Goal: Transaction & Acquisition: Purchase product/service

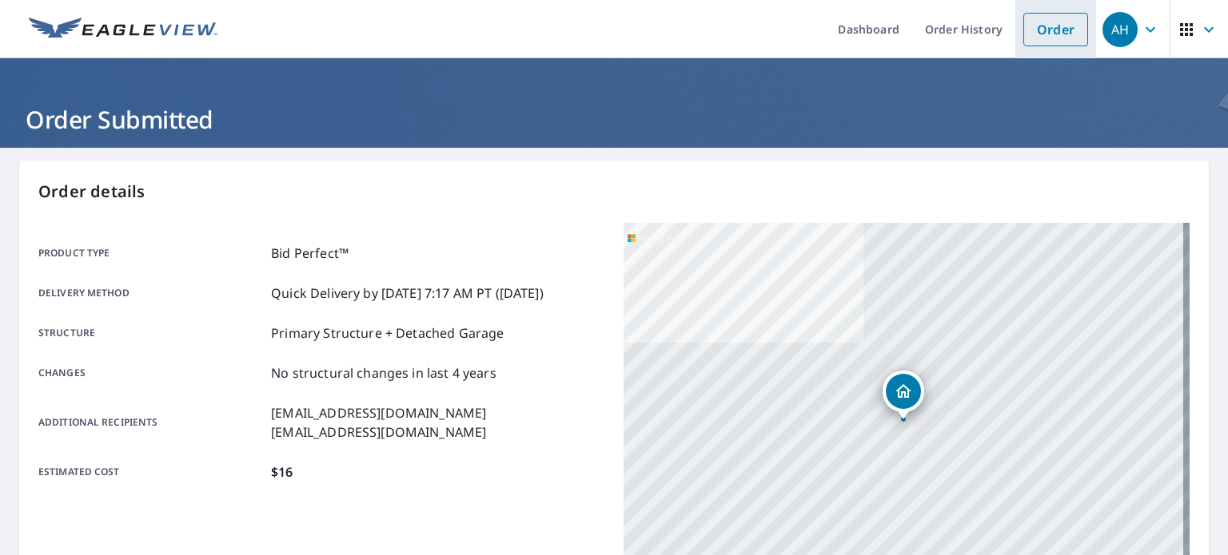
click at [1032, 31] on link "Order" at bounding box center [1055, 30] width 65 height 34
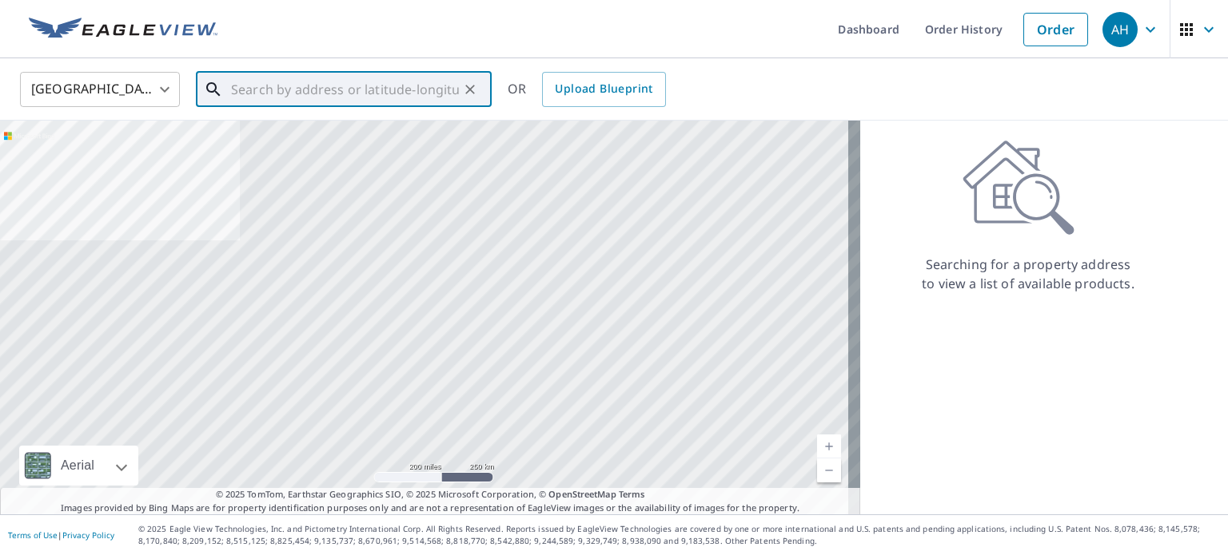
click at [301, 86] on input "text" at bounding box center [345, 89] width 228 height 45
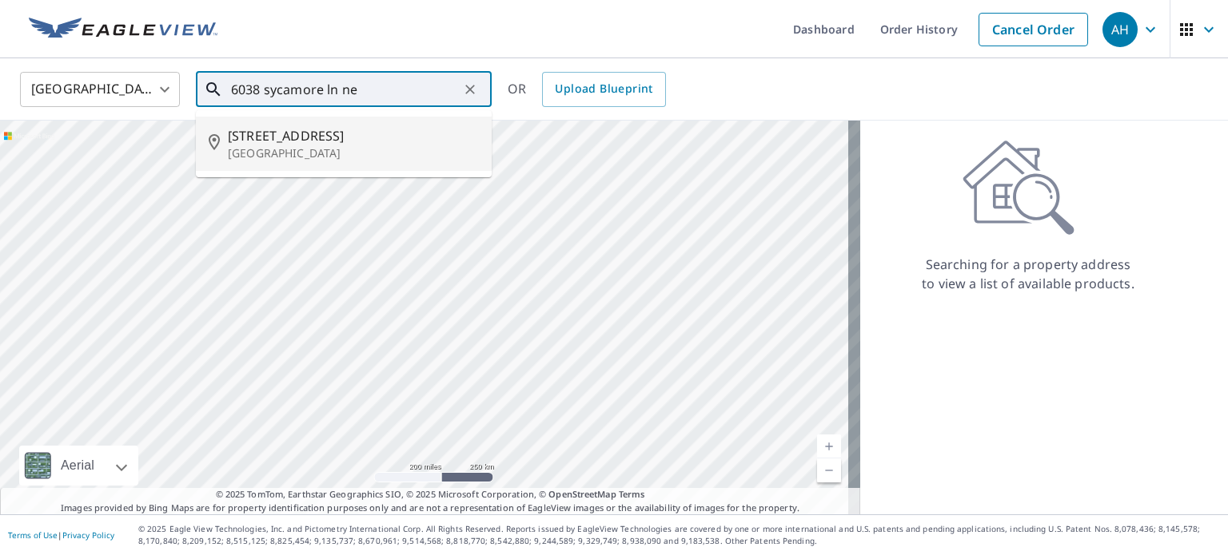
click at [314, 154] on p "[GEOGRAPHIC_DATA]" at bounding box center [353, 153] width 251 height 16
type input "[STREET_ADDRESS]"
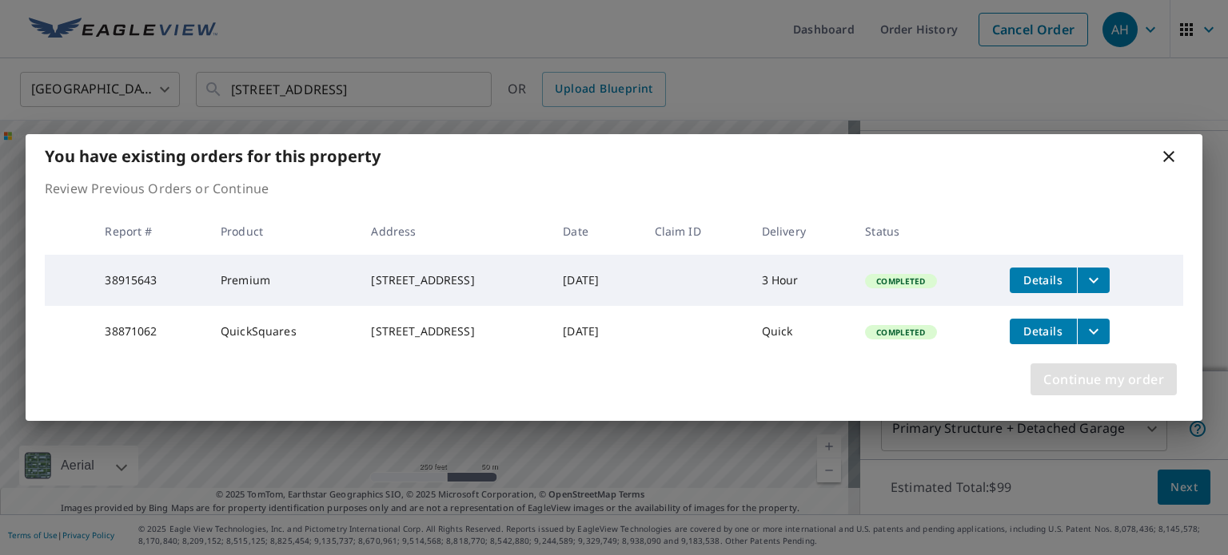
scroll to position [165, 0]
click at [1057, 379] on span "Continue my order" at bounding box center [1103, 379] width 121 height 22
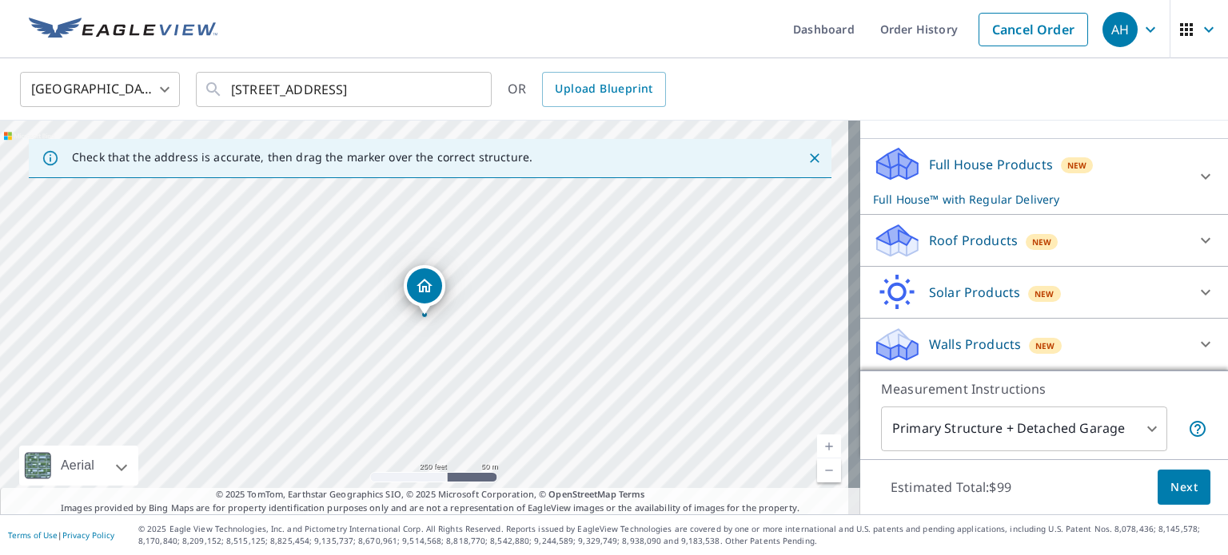
click at [971, 241] on p "Roof Products" at bounding box center [973, 240] width 89 height 19
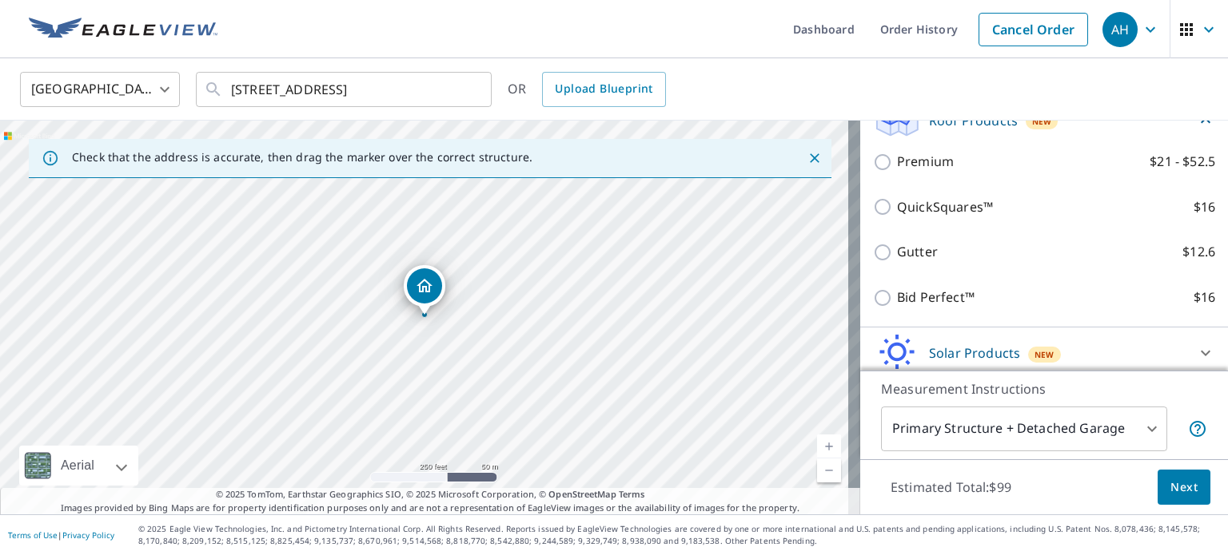
scroll to position [272, 0]
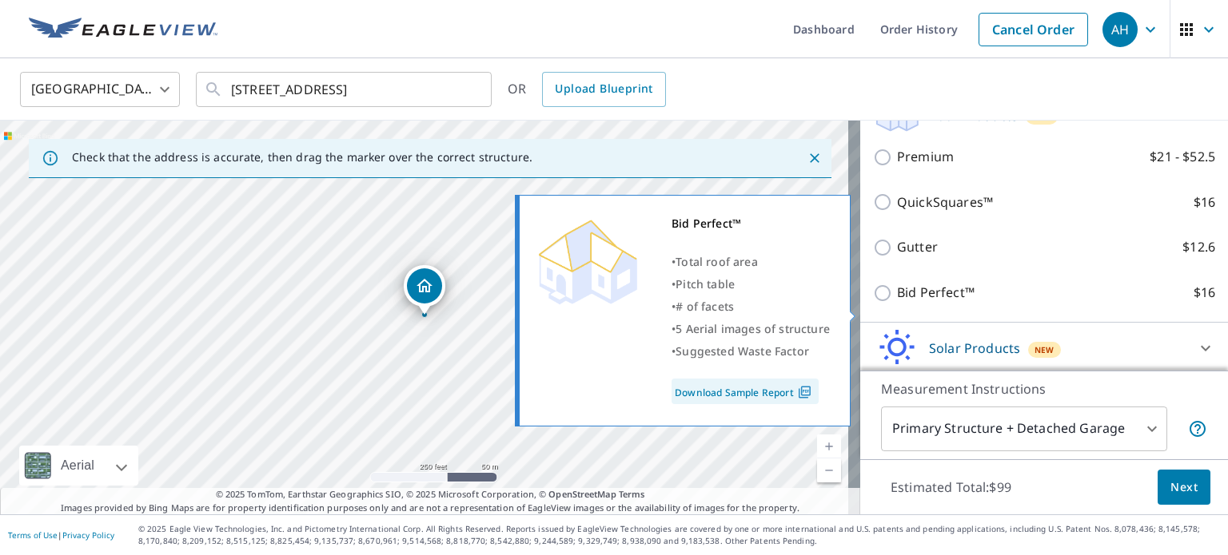
click at [908, 301] on p "Bid Perfect™" at bounding box center [936, 293] width 78 height 20
click at [897, 301] on input "Bid Perfect™ $16" at bounding box center [885, 293] width 24 height 19
checkbox input "true"
checkbox input "false"
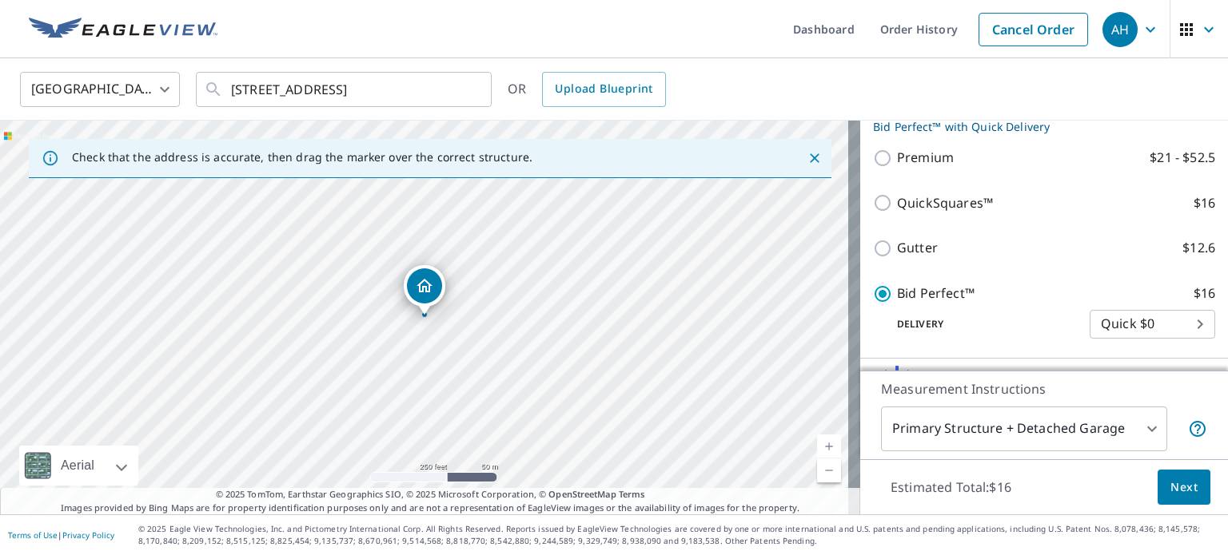
scroll to position [249, 0]
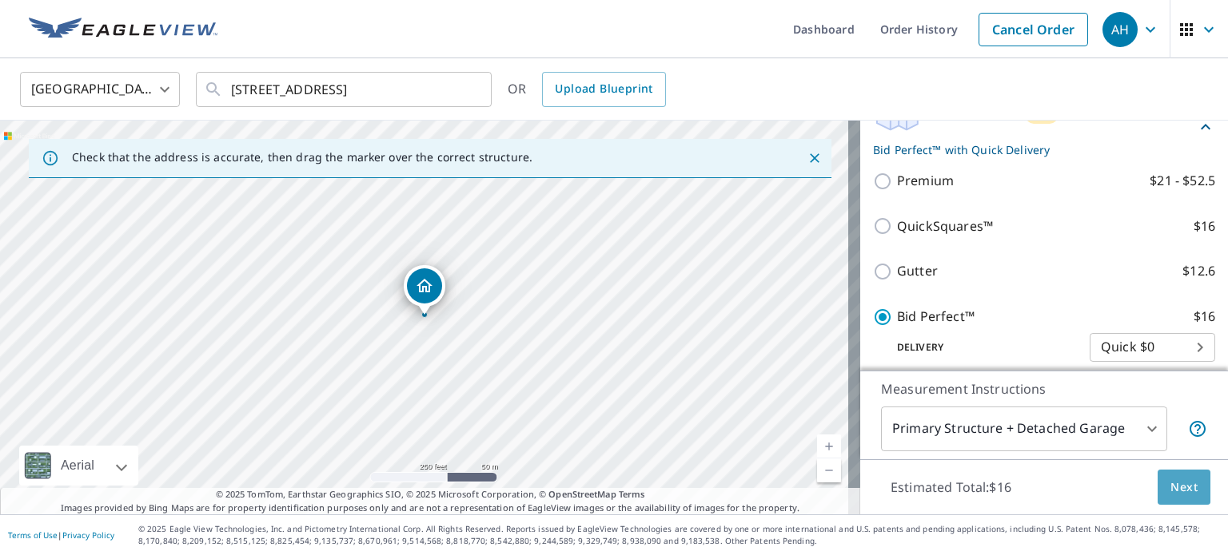
click at [1170, 481] on span "Next" at bounding box center [1183, 488] width 27 height 20
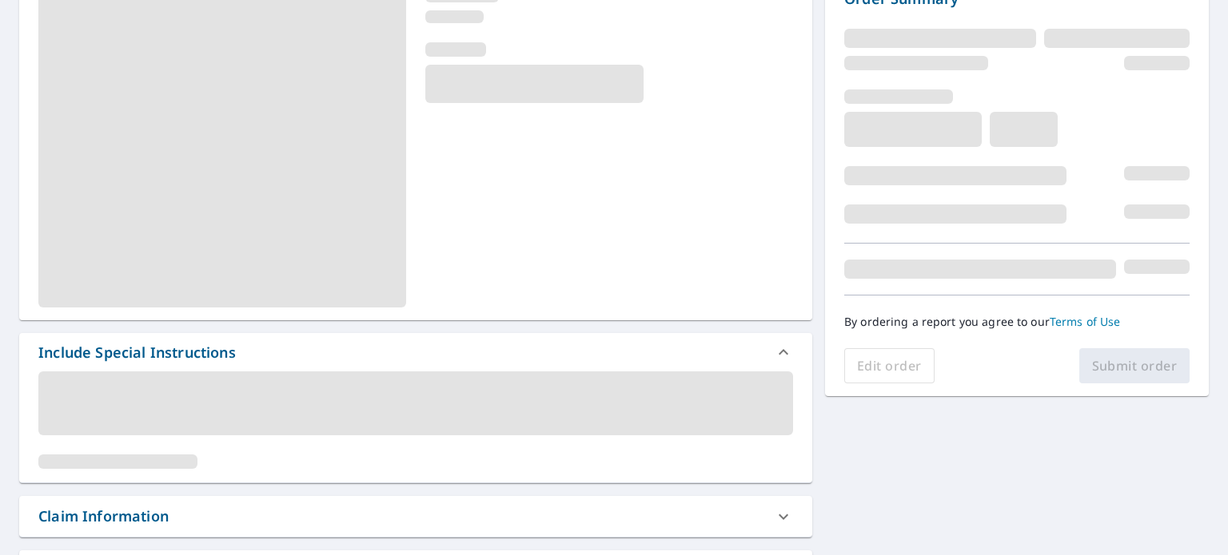
scroll to position [191, 0]
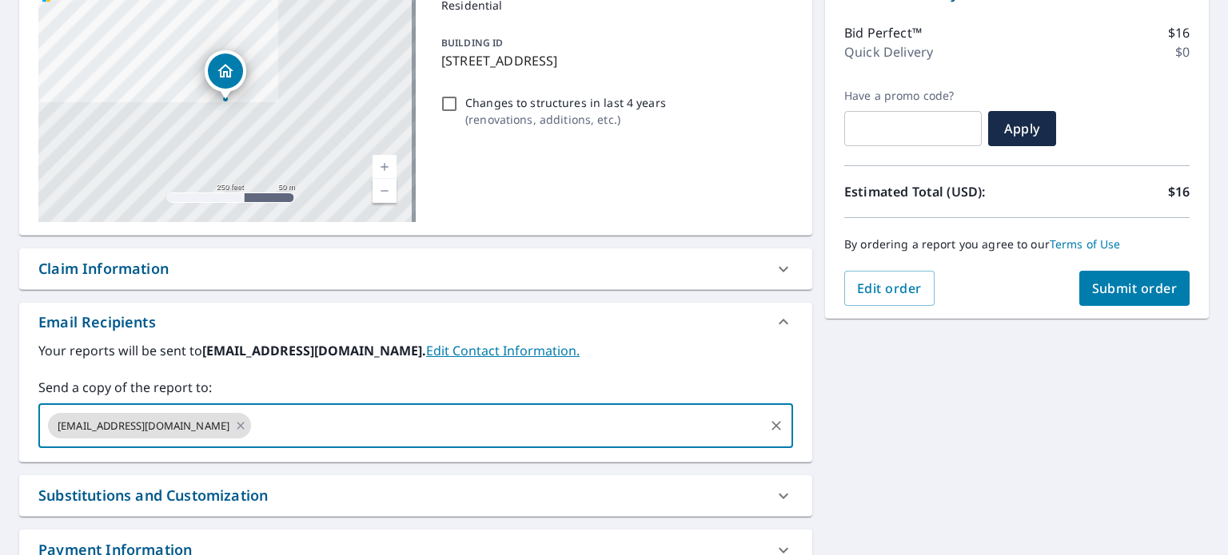
click at [281, 428] on input "text" at bounding box center [507, 426] width 508 height 30
type input "[EMAIL_ADDRESS][DOMAIN_NAME]"
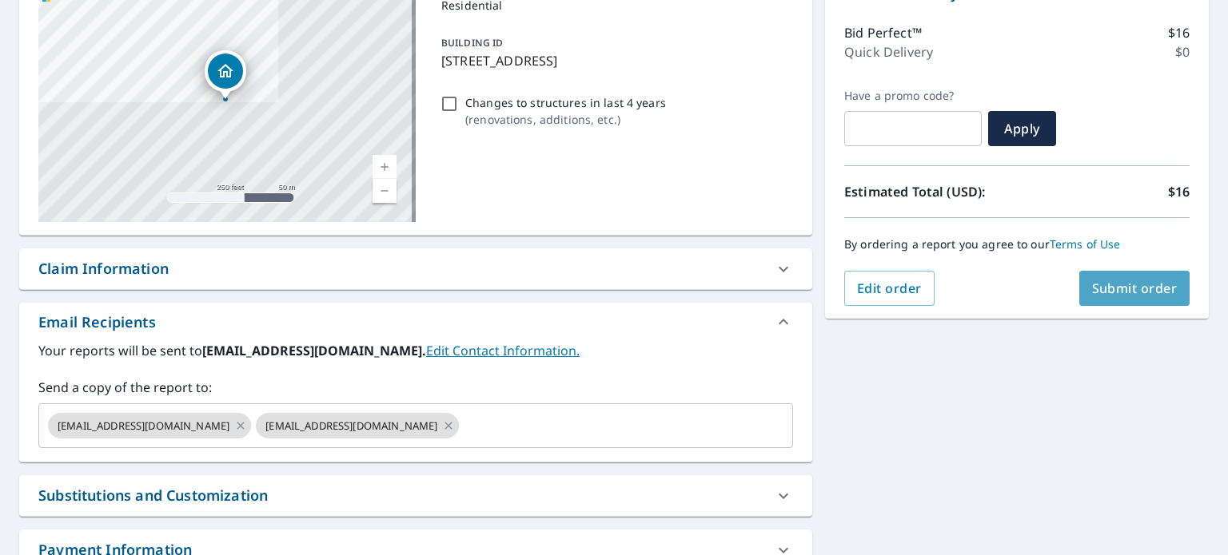
click at [1092, 281] on span "Submit order" at bounding box center [1135, 289] width 86 height 18
checkbox input "true"
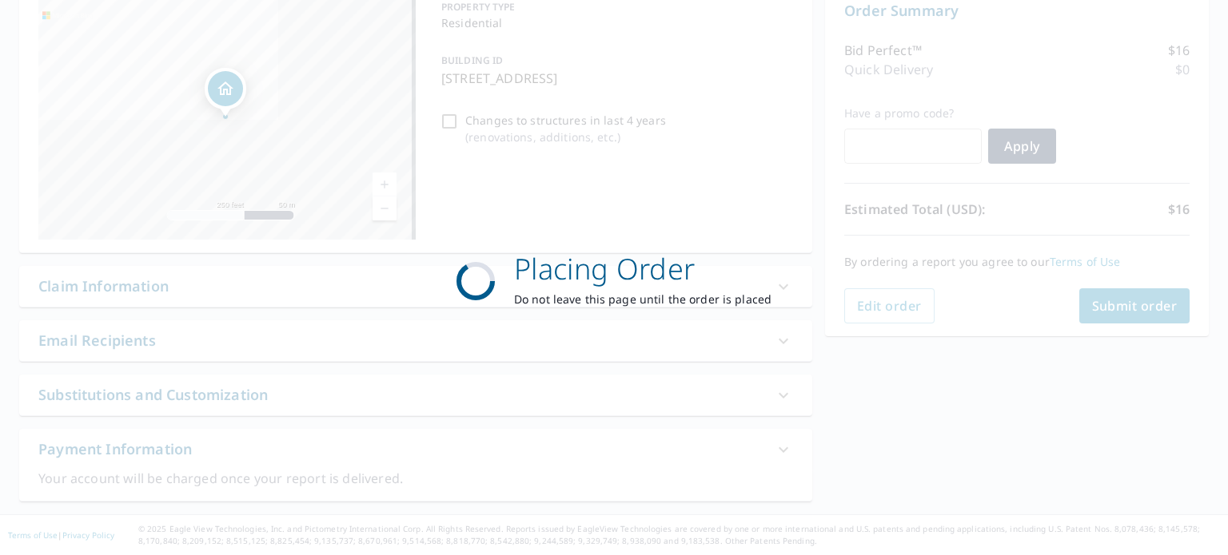
scroll to position [172, 0]
